Goal: Task Accomplishment & Management: Manage account settings

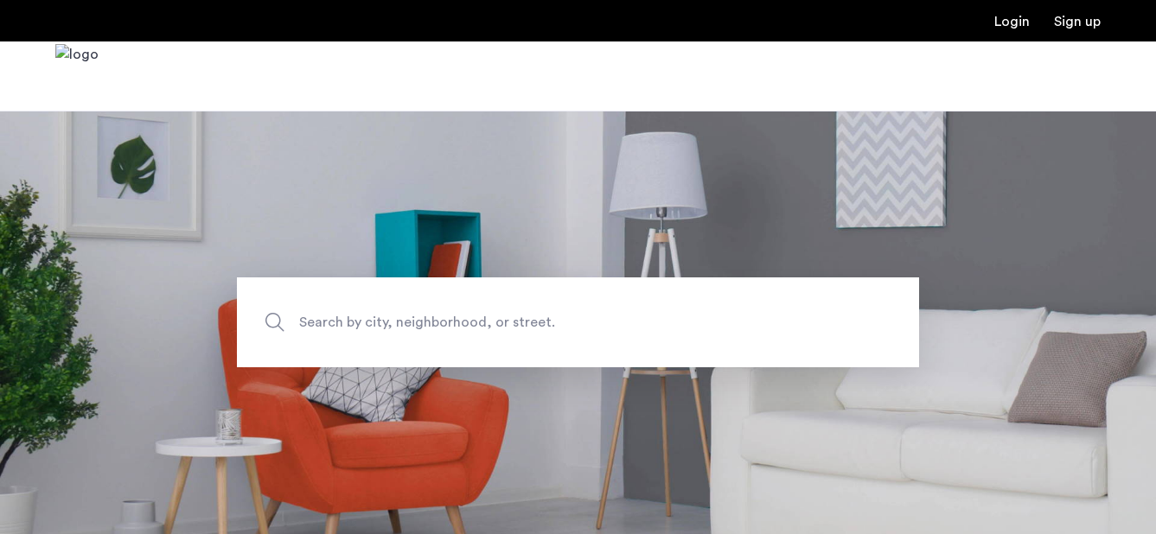
click at [1007, 22] on link "Login" at bounding box center [1012, 22] width 35 height 14
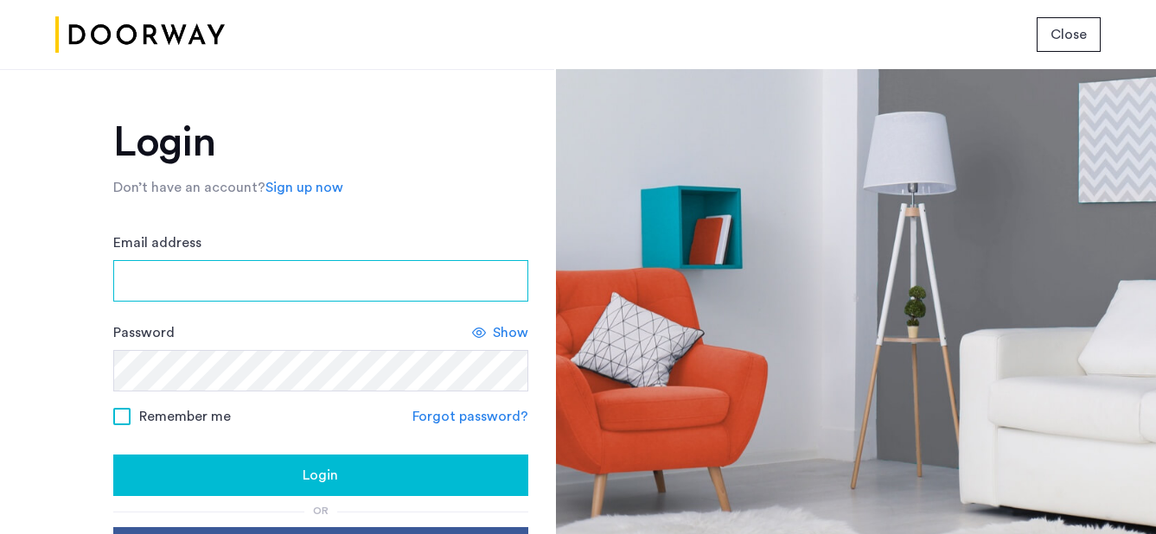
type input "**********"
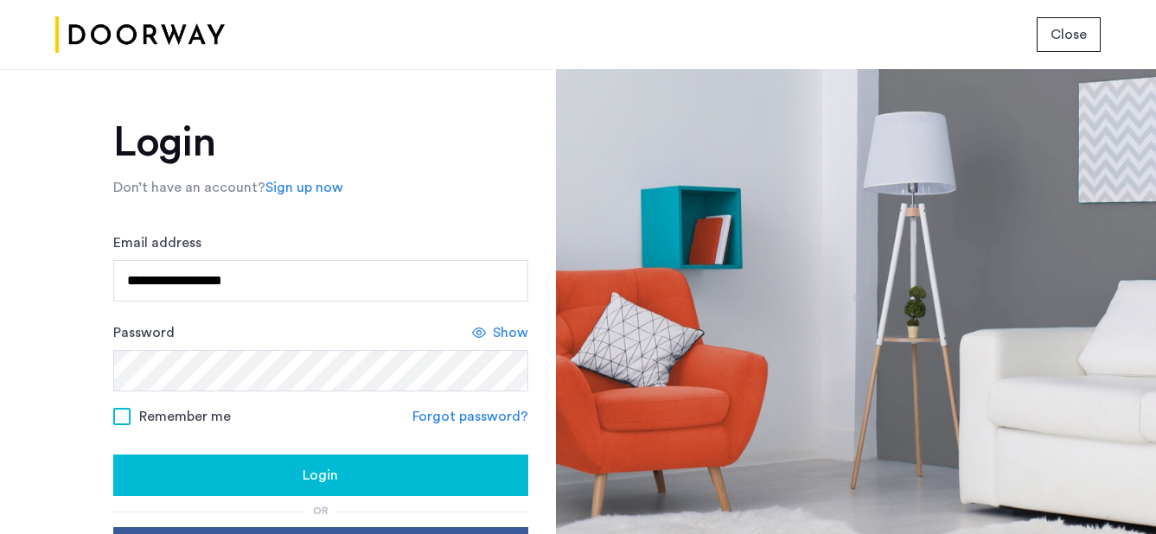
click at [269, 464] on button "Login" at bounding box center [320, 476] width 415 height 42
